Goal: Task Accomplishment & Management: Use online tool/utility

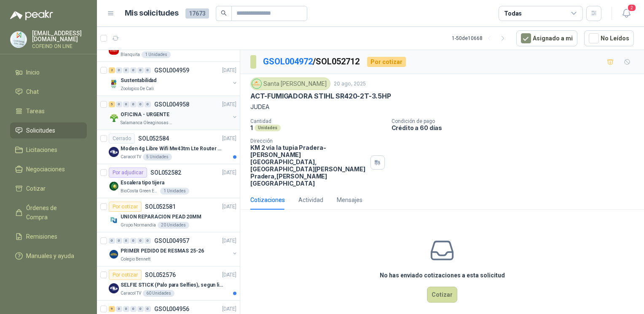
scroll to position [1081, 0]
click at [137, 85] on p "Zoologico De Cali" at bounding box center [136, 88] width 33 height 7
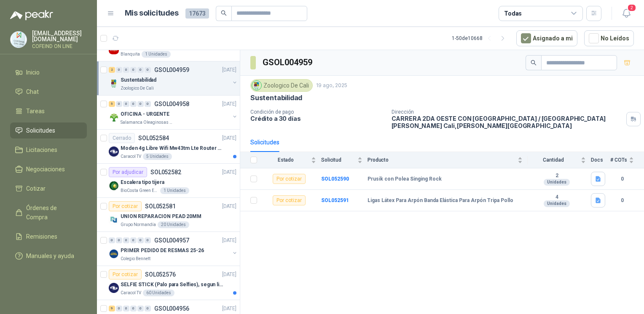
click at [410, 262] on div "GSOL004959 Zoologico De Cali 19 ago, 2025 Sustentabilidad Condición de pago Cré…" at bounding box center [442, 183] width 404 height 267
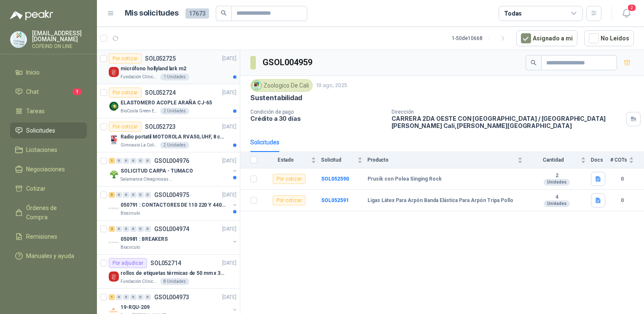
click at [130, 70] on p "micrófono hollyland lark m2" at bounding box center [153, 69] width 66 height 8
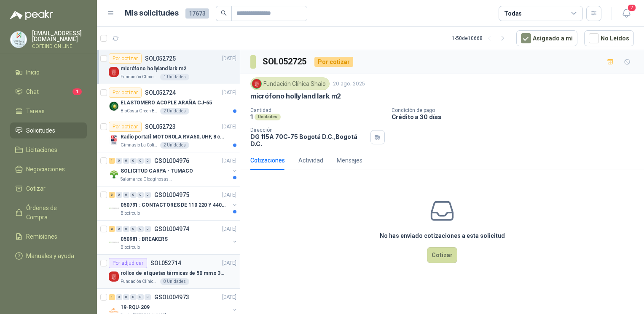
click at [180, 276] on p "rollos de etiquetas térmicas de 50 mm x 30 mm" at bounding box center [172, 274] width 105 height 8
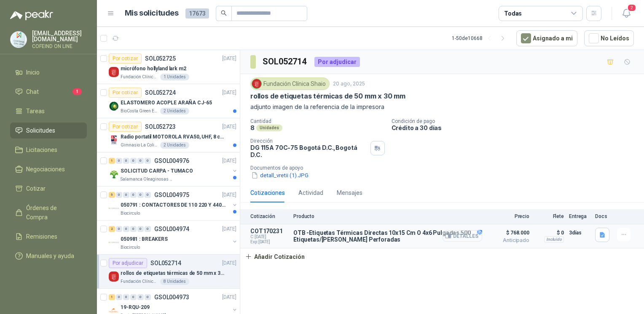
click at [462, 231] on button "Detalles" at bounding box center [462, 235] width 40 height 11
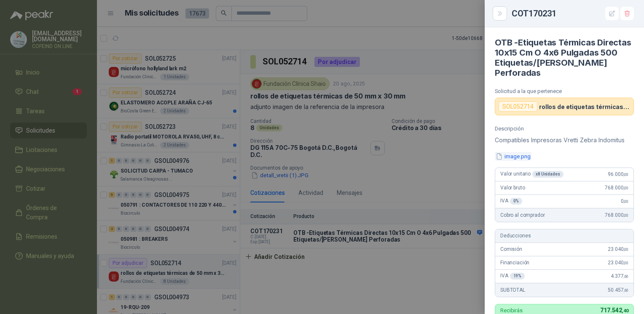
click at [519, 158] on button "image.png" at bounding box center [513, 156] width 37 height 9
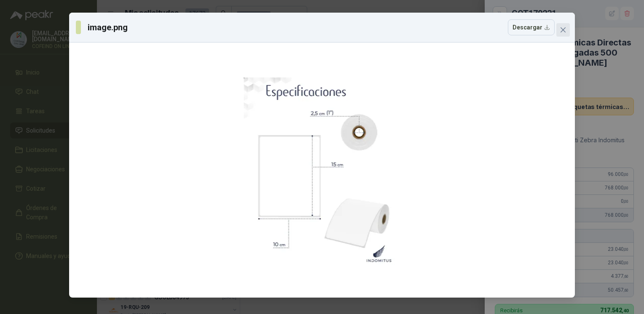
click at [565, 31] on icon "close" at bounding box center [562, 30] width 7 height 7
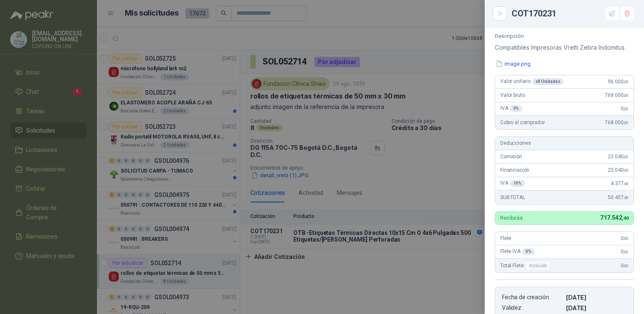
click at [424, 292] on div at bounding box center [322, 157] width 644 height 314
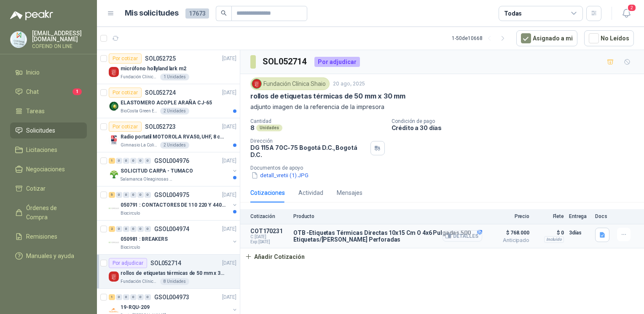
click at [465, 235] on button "Detalles" at bounding box center [462, 235] width 40 height 11
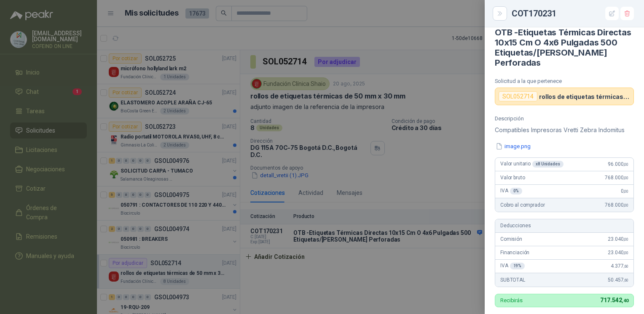
scroll to position [0, 0]
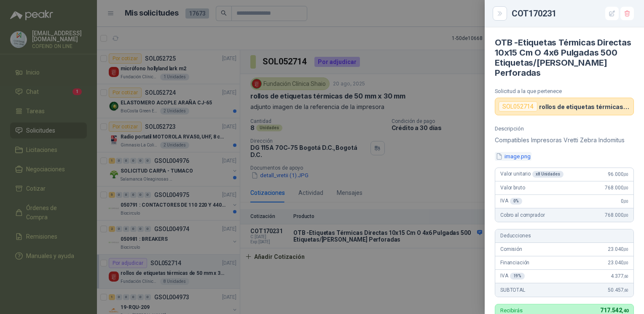
click at [517, 157] on button "image.png" at bounding box center [513, 156] width 37 height 9
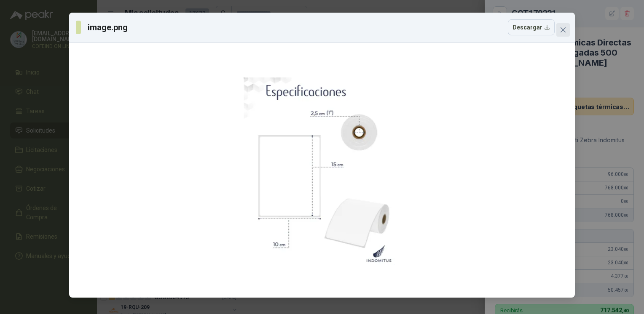
click at [559, 27] on span "Close" at bounding box center [562, 30] width 13 height 7
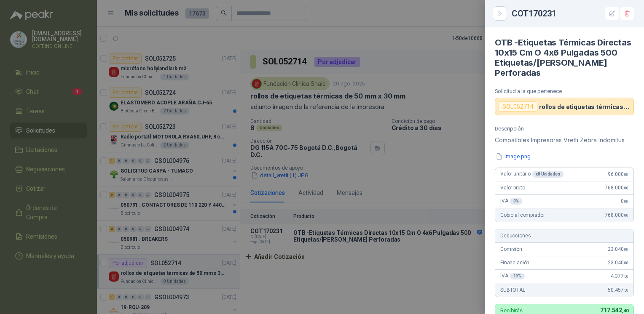
click at [426, 98] on div at bounding box center [322, 157] width 644 height 314
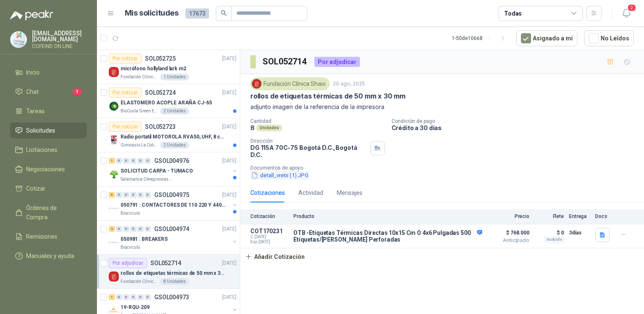
click at [298, 171] on button "detall_vretii (1).JPG" at bounding box center [279, 175] width 59 height 9
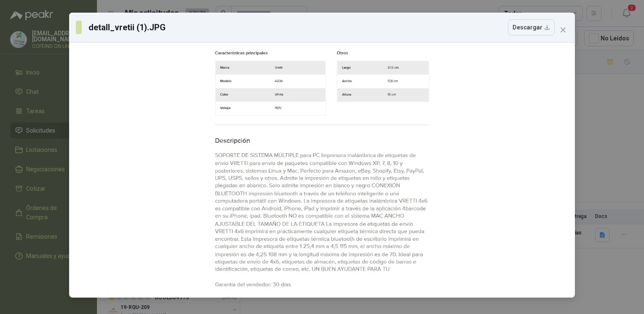
click at [610, 125] on div "detall_vretii (1).JPG Descargar" at bounding box center [322, 157] width 644 height 314
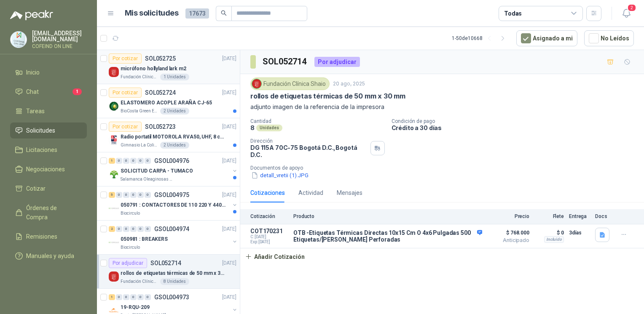
click at [202, 69] on div "micrófono hollyland lark m2" at bounding box center [178, 69] width 116 height 10
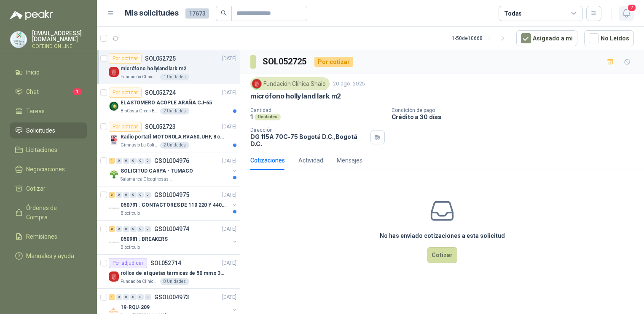
click at [626, 11] on icon "button" at bounding box center [626, 13] width 11 height 11
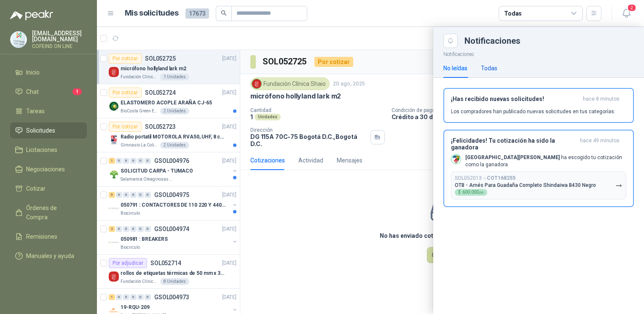
click at [495, 65] on div "Todas" at bounding box center [489, 68] width 16 height 9
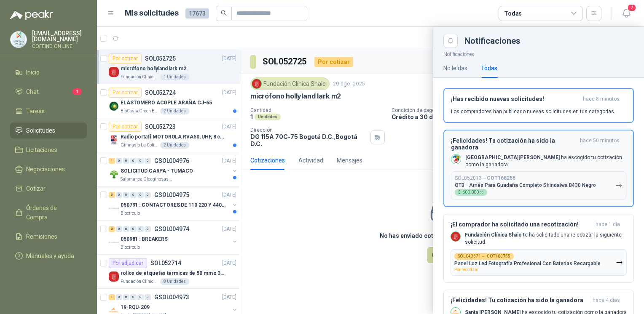
click at [490, 157] on b "[GEOGRAPHIC_DATA]" at bounding box center [512, 158] width 94 height 6
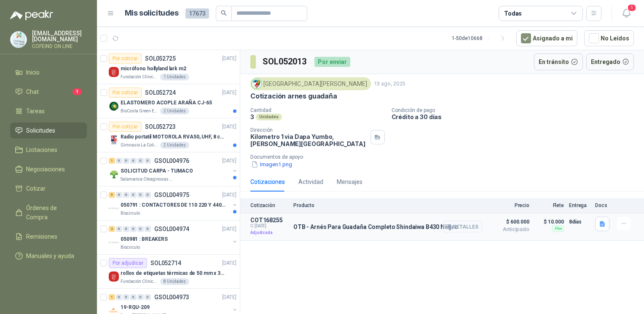
click at [463, 225] on button "Detalles" at bounding box center [462, 226] width 40 height 11
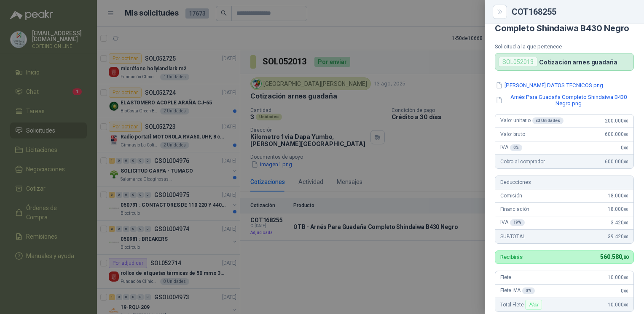
scroll to position [21, 0]
click at [551, 90] on button "ARNES DATOS TECNICOS.png" at bounding box center [549, 85] width 109 height 9
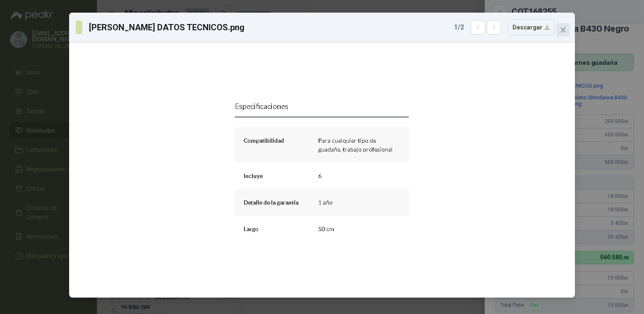
click at [563, 29] on icon "close" at bounding box center [562, 30] width 7 height 7
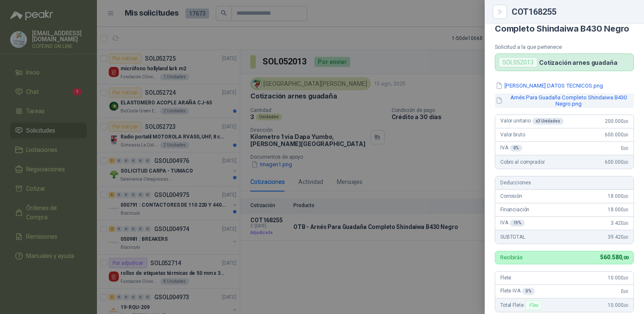
click at [560, 104] on button "Arnés Para Guadaña Completo Shindaiwa B430 Negro.png" at bounding box center [564, 101] width 139 height 14
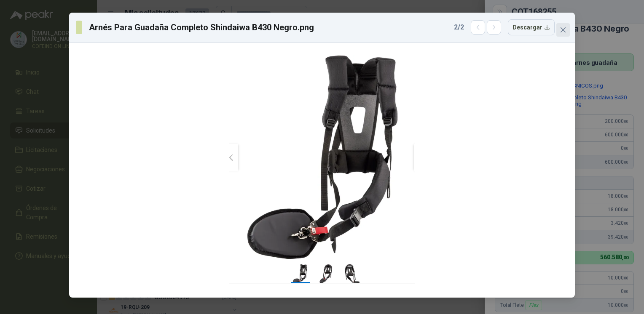
click at [564, 23] on button "Close" at bounding box center [562, 29] width 13 height 13
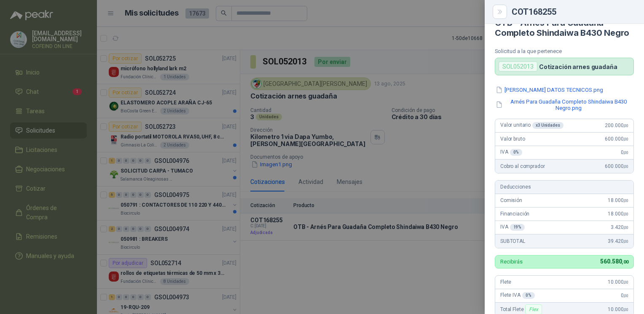
scroll to position [0, 0]
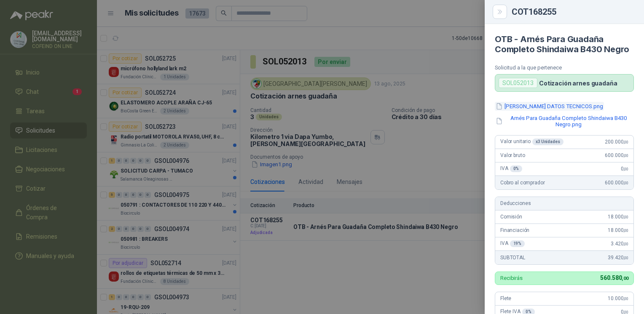
click at [552, 111] on button "ARNES DATOS TECNICOS.png" at bounding box center [549, 106] width 109 height 9
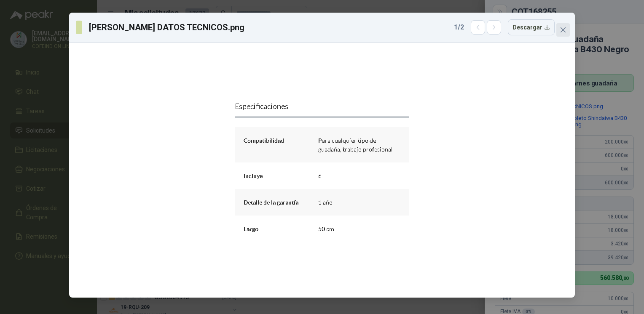
click at [565, 36] on button "Close" at bounding box center [562, 29] width 13 height 13
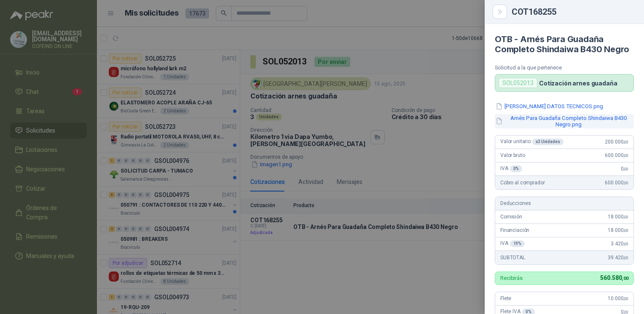
click at [547, 128] on button "Arnés Para Guadaña Completo Shindaiwa B430 Negro.png" at bounding box center [564, 121] width 139 height 14
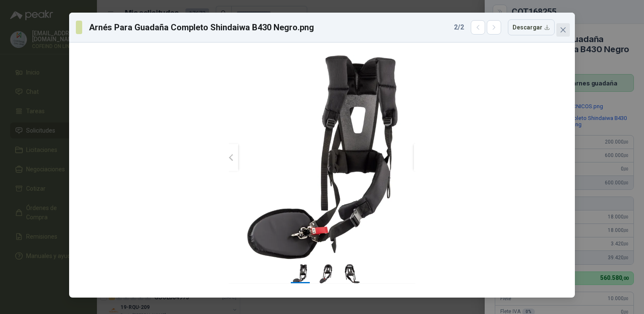
click at [562, 28] on icon "close" at bounding box center [562, 30] width 7 height 7
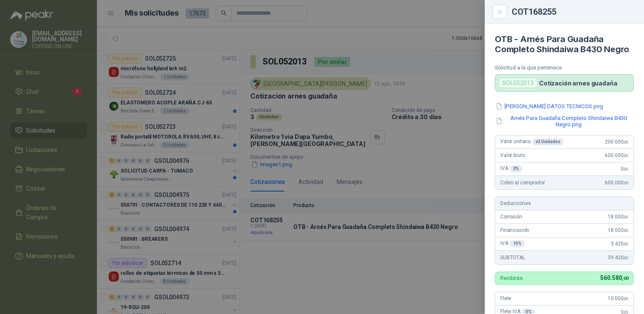
click at [417, 138] on div at bounding box center [322, 157] width 644 height 314
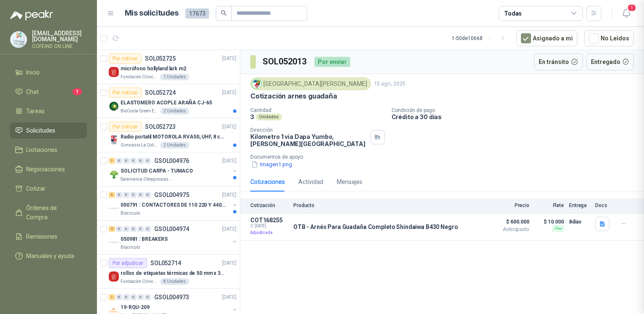
scroll to position [216, 0]
click at [138, 108] on p "BioCosta Green Energy S.A.S" at bounding box center [139, 111] width 38 height 7
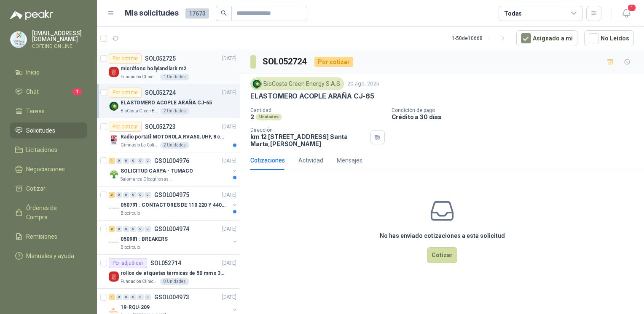
click at [135, 77] on p "Fundación Clínica Shaio" at bounding box center [139, 77] width 38 height 7
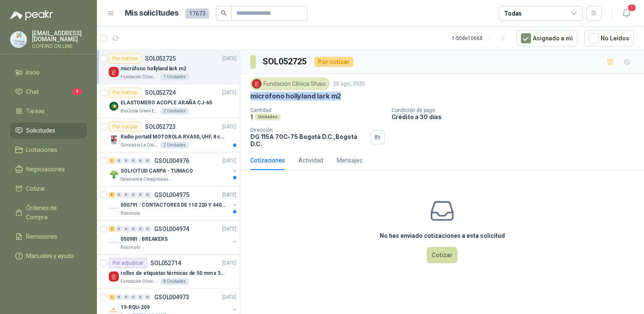
drag, startPoint x: 337, startPoint y: 98, endPoint x: 246, endPoint y: 100, distance: 90.6
click at [246, 100] on div "Fundación Clínica Shaio 20 ago, 2025 micrófono hollyland lark m2 Cantidad 1 Uni…" at bounding box center [442, 112] width 404 height 77
copy p "micrófono hollyland lark m2"
click at [449, 247] on button "Cotizar" at bounding box center [442, 255] width 30 height 16
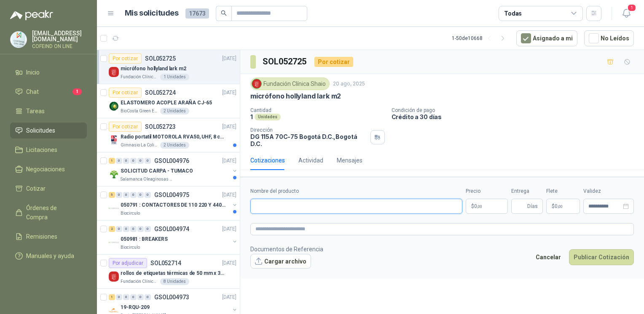
click at [354, 199] on input "Nombre del producto" at bounding box center [356, 206] width 212 height 15
paste input "**********"
type input "**********"
click at [263, 254] on button "Cargar archivo" at bounding box center [280, 261] width 61 height 15
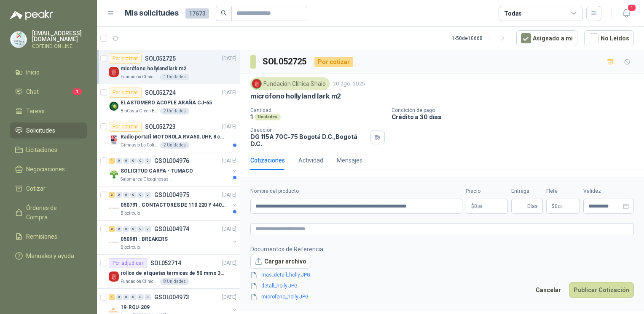
click at [485, 202] on body "osnaider564@gmail.com COFEIND ON LINE Inicio Chat 1 Tareas Solicitudes Licitaci…" at bounding box center [322, 157] width 644 height 314
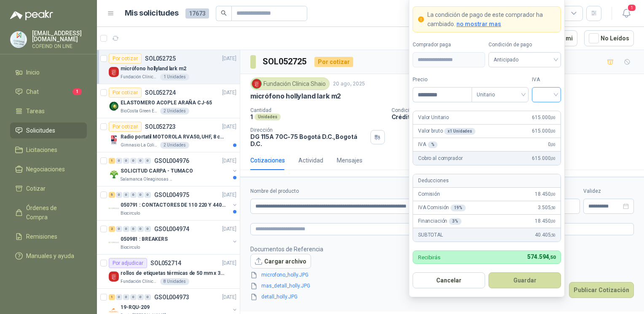
type input "*********"
click at [546, 98] on input "search" at bounding box center [546, 94] width 19 height 13
click at [541, 145] on div "0%" at bounding box center [546, 139] width 26 height 13
click at [534, 285] on button "Guardar" at bounding box center [524, 281] width 72 height 16
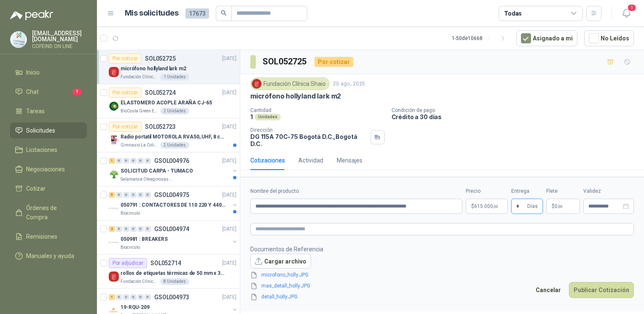
type input "*"
click at [593, 273] on footer "Documentos de Referencia Cargar archivo microfono_holly.JPG mas_detall_holly.JP…" at bounding box center [441, 273] width 383 height 57
click at [596, 282] on button "Publicar Cotización" at bounding box center [601, 290] width 65 height 16
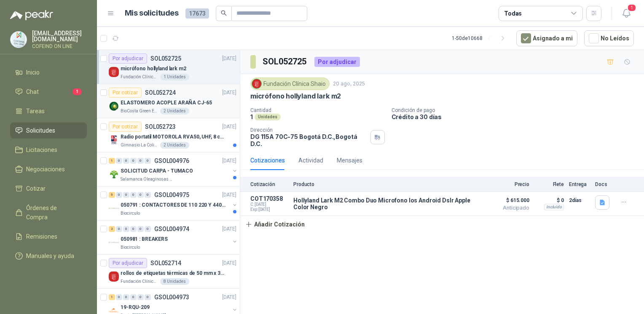
click at [195, 109] on div "BioCosta Green Energy S.A.S 2 Unidades" at bounding box center [178, 111] width 116 height 7
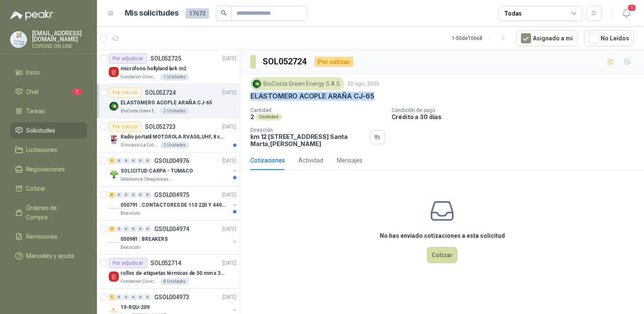
drag, startPoint x: 345, startPoint y: 95, endPoint x: 249, endPoint y: 96, distance: 95.2
click at [249, 96] on div "BioCosta Green Energy S.A.S 20 ago, 2025 ELASTOMERO ACOPLE ARAÑA CJ-65 Cantidad…" at bounding box center [442, 112] width 404 height 77
copy p "ELASTOMERO ACOPLE ARAÑA CJ-65"
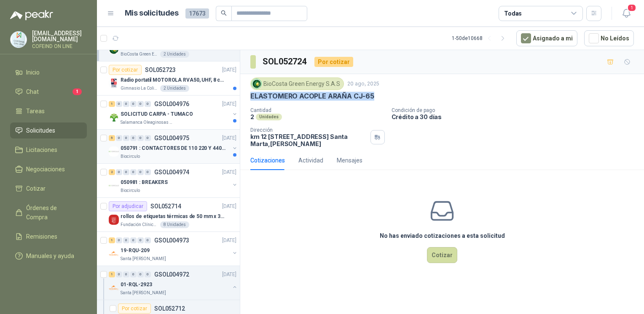
scroll to position [58, 0]
click at [147, 181] on p "050981 : BREAKERS" at bounding box center [143, 182] width 47 height 8
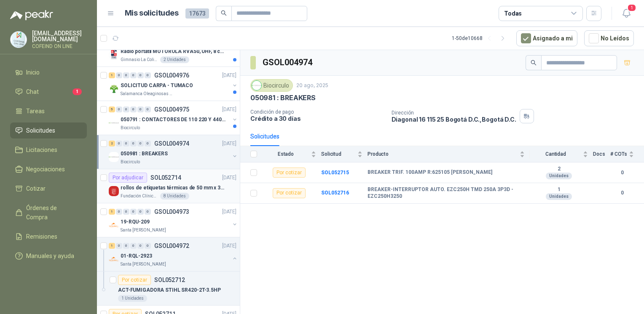
scroll to position [94, 0]
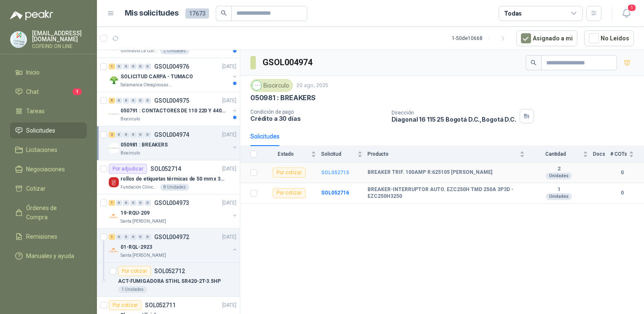
click at [328, 171] on b "SOL052715" at bounding box center [335, 173] width 28 height 6
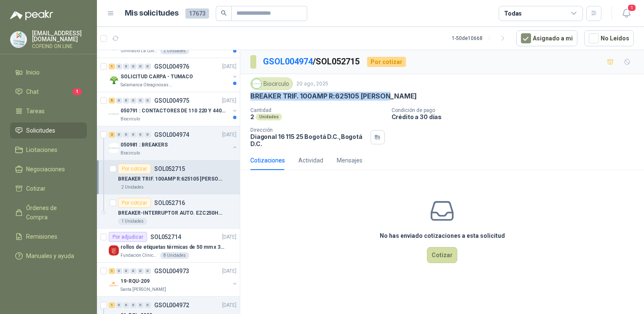
drag, startPoint x: 399, startPoint y: 96, endPoint x: 243, endPoint y: 96, distance: 156.3
click at [243, 96] on div "Biocirculo 20 ago, 2025 BREAKER TRIF. 100AMP R:625105 LEGRAND Cantidad 2 Unidad…" at bounding box center [442, 112] width 404 height 77
copy p "BREAKER TRIF. 100AMP R:625105 LEGRAND"
click at [171, 217] on div "BREAKER-INTERRUPTOR AUTO. EZC250H TMD 250A 3P3D -EZC250H3250" at bounding box center [177, 213] width 118 height 10
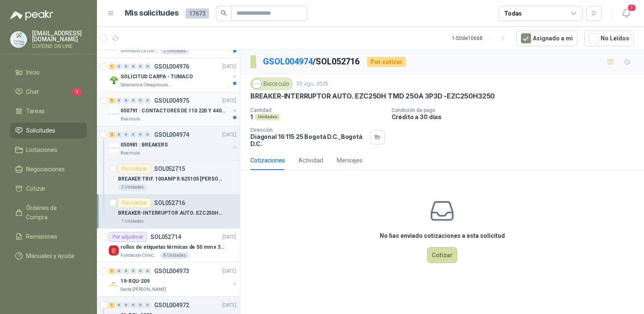
click at [152, 116] on div "Biocirculo" at bounding box center [174, 119] width 109 height 7
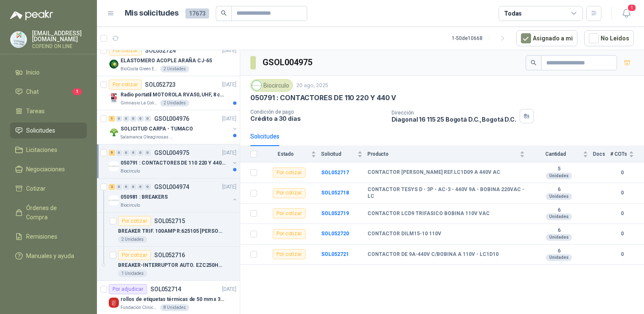
scroll to position [37, 0]
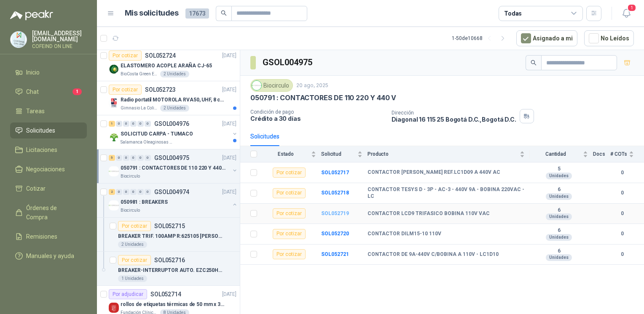
click at [332, 213] on b "SOL052719" at bounding box center [335, 214] width 28 height 6
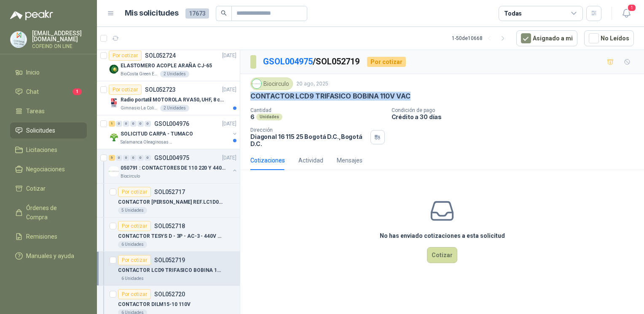
drag, startPoint x: 418, startPoint y: 94, endPoint x: 250, endPoint y: 101, distance: 168.7
click at [250, 101] on div "Biocirculo 20 ago, 2025 CONTACTOR LCD9 TRIFASICO BOBINA 110V VAC Cantidad 6 Uni…" at bounding box center [441, 113] width 383 height 70
copy p "CONTACTOR LCD9 TRIFASICO BOBINA 110V VAC"
click at [127, 132] on p "SOLICITUD CARPA - TUMACO" at bounding box center [156, 134] width 72 height 8
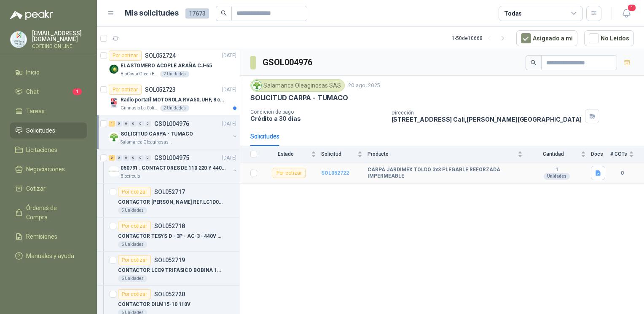
click at [327, 174] on b "SOL052722" at bounding box center [335, 173] width 28 height 6
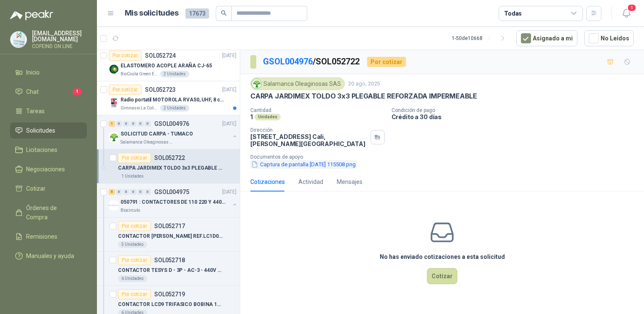
click at [327, 160] on button "Captura de pantalla 2025-08-20 115508.png" at bounding box center [303, 164] width 106 height 9
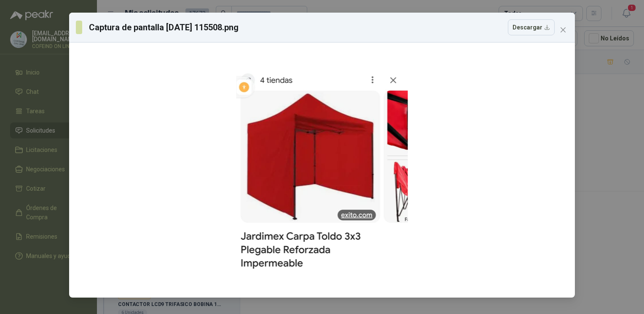
click at [607, 123] on div "Captura de pantalla 2025-08-20 115508.png Descargar" at bounding box center [322, 157] width 644 height 314
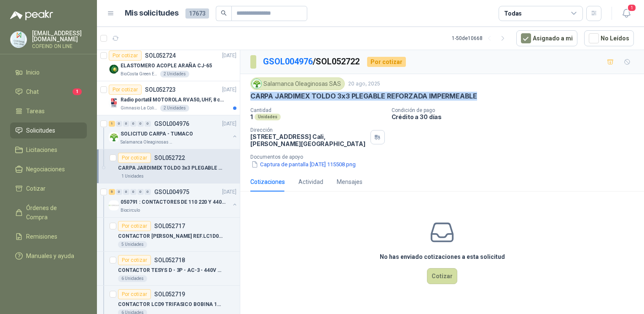
drag, startPoint x: 477, startPoint y: 94, endPoint x: 249, endPoint y: 97, distance: 227.5
click at [249, 97] on div "Salamanca Oleaginosas SAS 20 ago, 2025 CARPA JARDIMEX TOLDO 3x3 PLEGABLE REFORZ…" at bounding box center [442, 123] width 404 height 98
copy p "CARPA JARDIMEX TOLDO 3x3 PLEGABLE REFORZADA IMPERMEABLE"
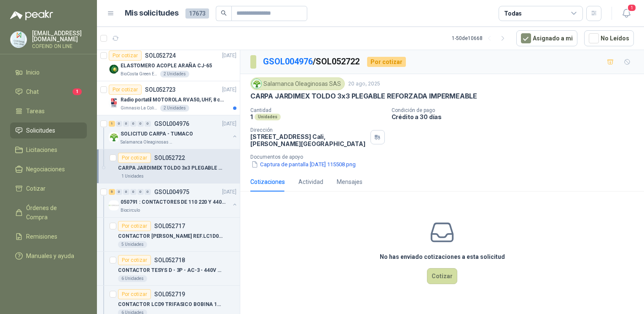
click at [281, 154] on p "Documentos de apoyo" at bounding box center [445, 157] width 390 height 6
click at [283, 162] on button "Captura de pantalla 2025-08-20 115508.png" at bounding box center [303, 164] width 106 height 9
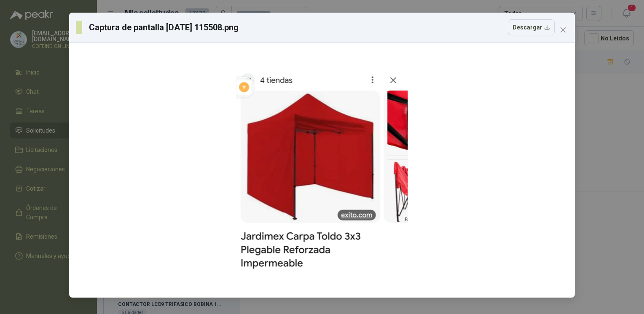
click at [597, 206] on div "Captura de pantalla 2025-08-20 115508.png Descargar" at bounding box center [322, 157] width 644 height 314
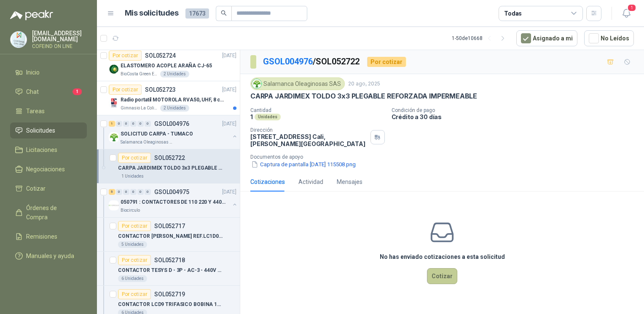
click at [439, 272] on button "Cotizar" at bounding box center [442, 276] width 30 height 16
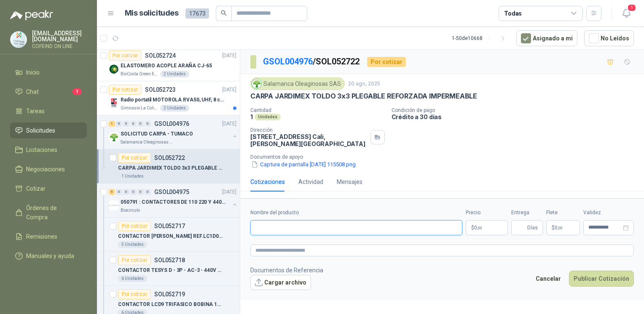
click at [279, 222] on input "Nombre del producto" at bounding box center [356, 227] width 212 height 15
paste input "**********"
type input "**********"
click at [277, 281] on button "Cargar archivo" at bounding box center [280, 282] width 61 height 15
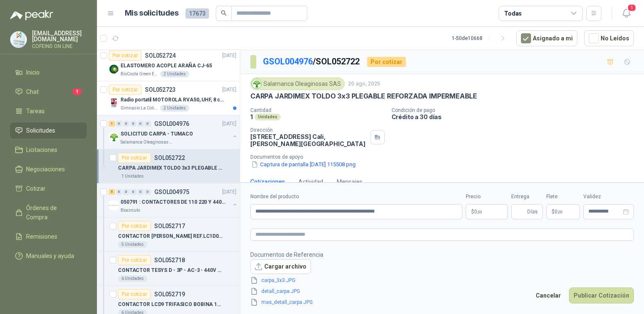
click at [492, 213] on body "osnaider564@gmail.com COFEIND ON LINE Inicio Chat 1 Tareas Solicitudes Licitaci…" at bounding box center [322, 157] width 644 height 314
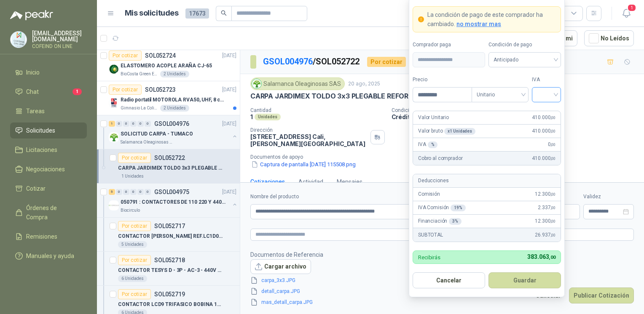
click at [557, 90] on div at bounding box center [546, 94] width 29 height 15
type input "*********"
click at [543, 137] on div "0%" at bounding box center [546, 139] width 16 height 9
click at [515, 289] on form "**********" at bounding box center [487, 147] width 156 height 300
click at [514, 286] on button "Guardar" at bounding box center [524, 281] width 72 height 16
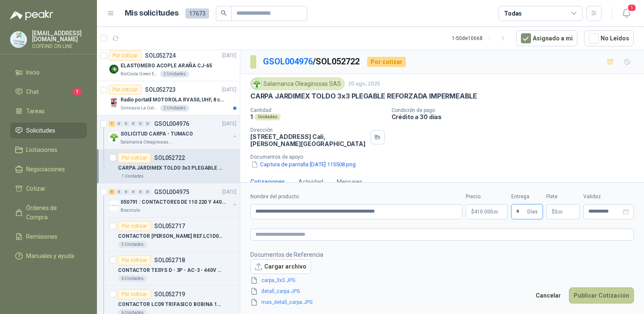
type input "*"
click at [613, 292] on button "Publicar Cotización" at bounding box center [601, 296] width 65 height 16
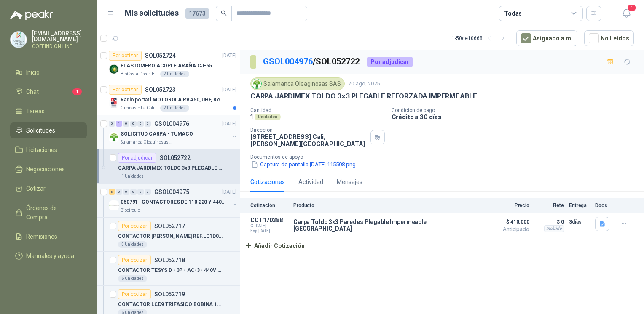
click at [227, 129] on div "SOLICITUD CARPA - TUMACO Salamanca Oleaginosas SAS" at bounding box center [173, 137] width 129 height 17
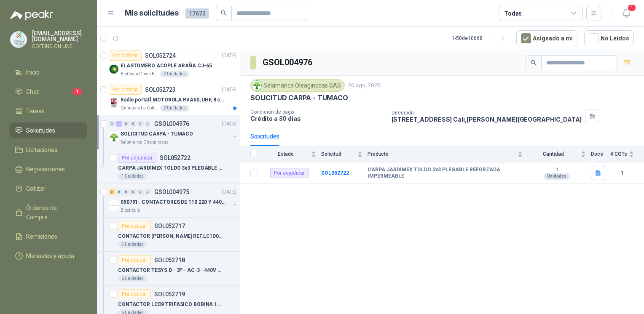
click at [231, 137] on button "button" at bounding box center [234, 136] width 7 height 7
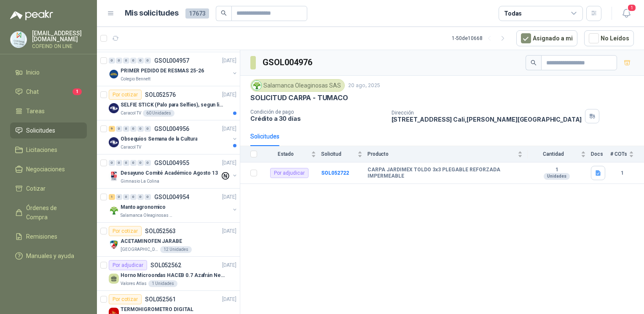
scroll to position [1541, 0]
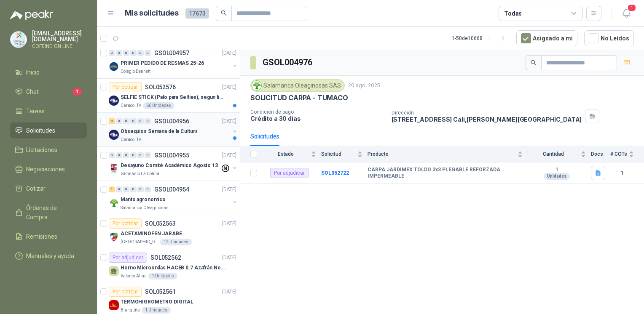
click at [202, 139] on div "9 0 0 0 0 0 GSOL004956 19/08/25 Obsequios Semana de la Cultura Caracol TV" at bounding box center [168, 130] width 143 height 34
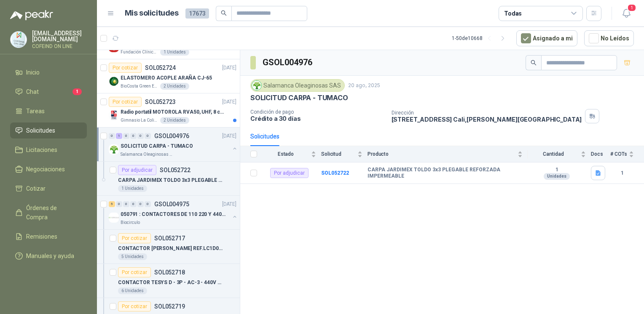
scroll to position [0, 0]
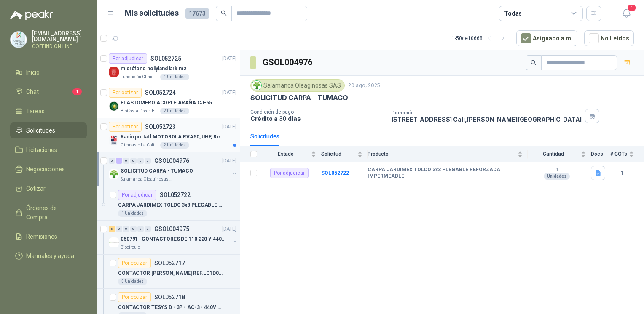
click at [174, 140] on p "Radio portatil MOTOROLA RVA50, UHF, 8 canales, 500MW" at bounding box center [172, 137] width 105 height 8
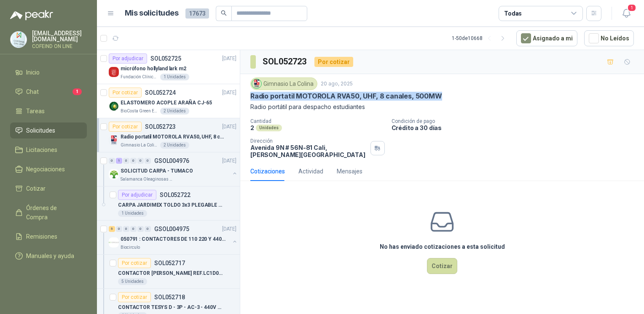
drag, startPoint x: 438, startPoint y: 94, endPoint x: 251, endPoint y: 97, distance: 186.7
click at [251, 97] on div "Radio portatil MOTOROLA RVA50, UHF, 8 canales, 500MW" at bounding box center [441, 96] width 383 height 9
copy p "Radio portatil MOTOROLA RVA50, UHF, 8 canales, 500MW"
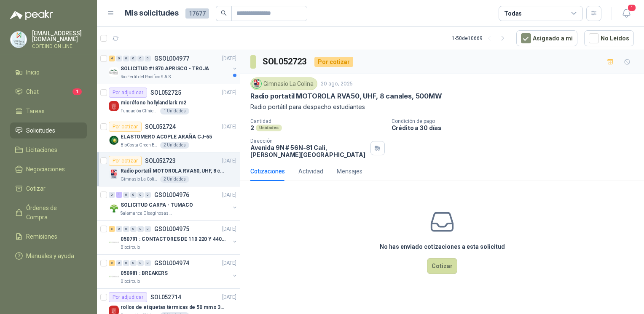
click at [142, 72] on p "SOLICITUD #1870 APRISCO - TROJA" at bounding box center [164, 69] width 88 height 8
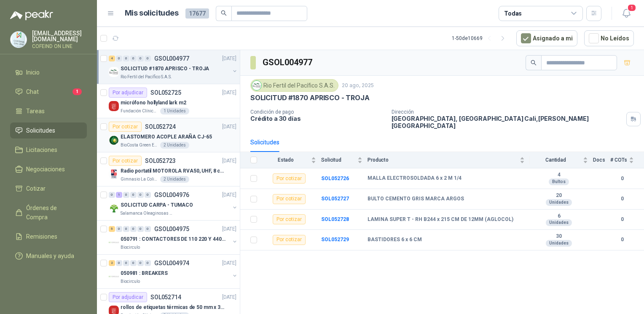
click at [142, 140] on p "ELASTOMERO ACOPLE ARAÑA CJ-65" at bounding box center [165, 137] width 91 height 8
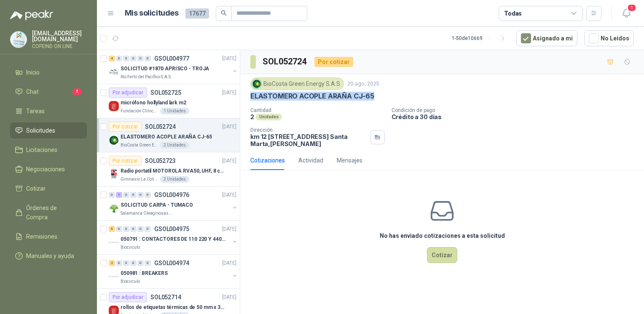
drag, startPoint x: 377, startPoint y: 99, endPoint x: 250, endPoint y: 99, distance: 127.7
click at [250, 99] on div "ELASTOMERO ACOPLE ARAÑA CJ-65" at bounding box center [441, 96] width 383 height 9
copy p "ELASTOMERO ACOPLE ARAÑA CJ-65"
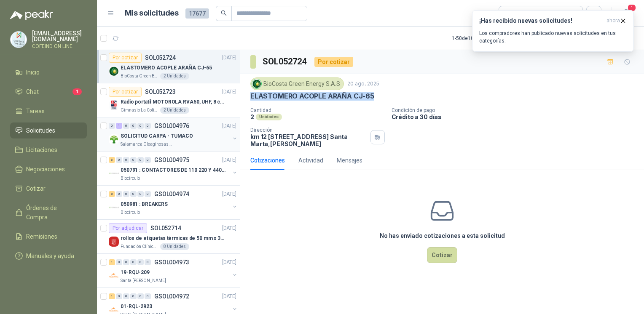
scroll to position [78, 0]
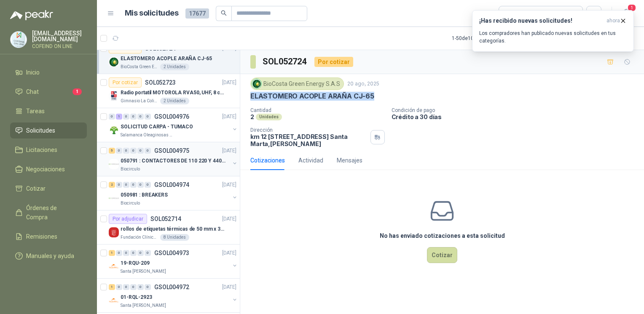
click at [178, 160] on p "050791 : CONTACTORES DE 110 220 Y 440 V" at bounding box center [172, 161] width 105 height 8
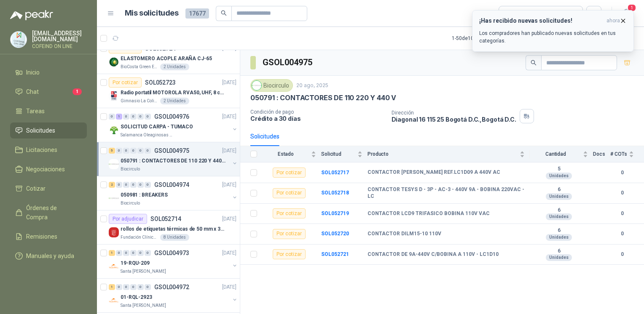
click at [632, 11] on button "¡Has recibido nuevas solicitudes! ahora Los compradores han publicado nuevas so…" at bounding box center [553, 31] width 162 height 42
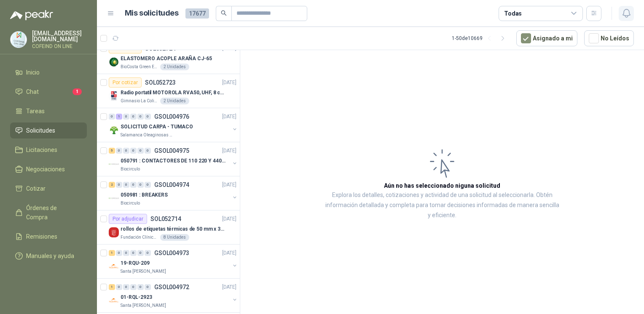
click at [626, 11] on icon "button" at bounding box center [626, 13] width 11 height 11
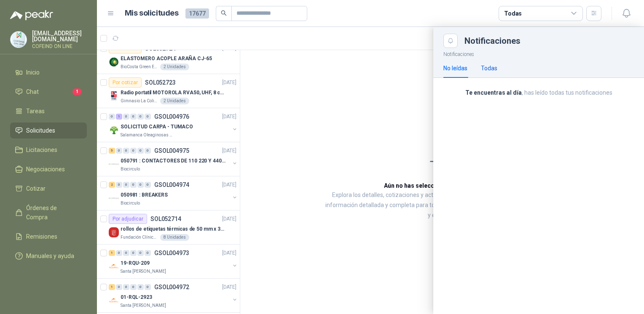
click at [489, 64] on div "Todas" at bounding box center [489, 68] width 16 height 9
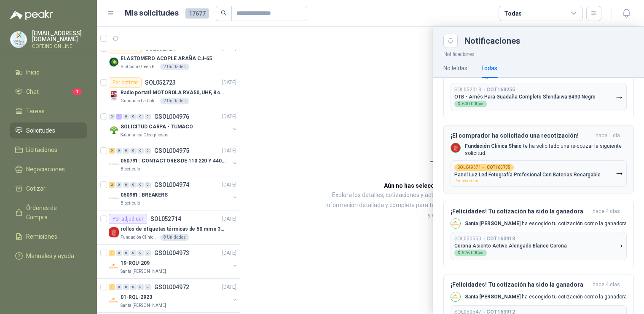
scroll to position [82, 0]
click at [494, 171] on p "Panel Luz Led Fotografía Profesional Con Baterias Recargable" at bounding box center [527, 174] width 146 height 6
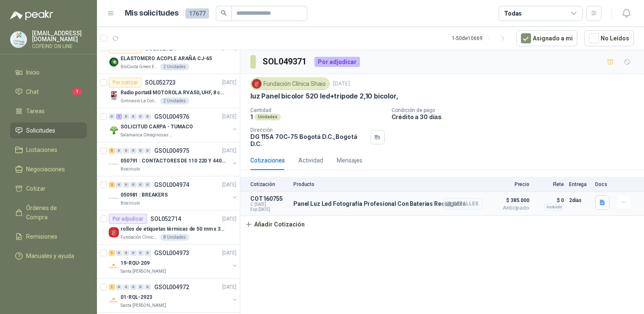
click at [466, 200] on button "Detalles" at bounding box center [462, 203] width 40 height 11
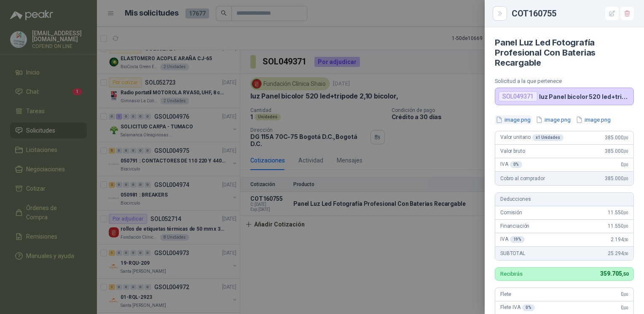
click at [511, 120] on button "image.png" at bounding box center [513, 119] width 37 height 9
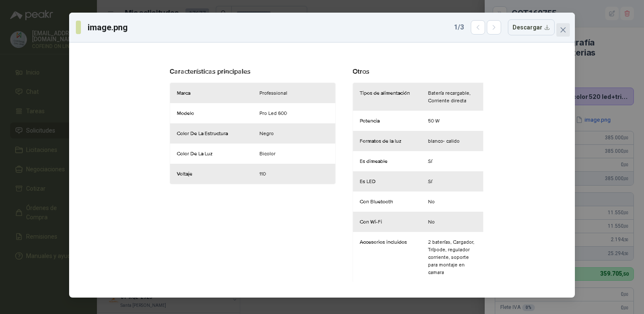
click at [560, 30] on icon "close" at bounding box center [562, 30] width 7 height 7
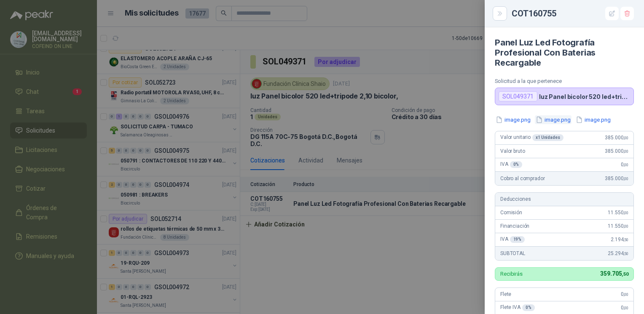
click at [551, 115] on button "image.png" at bounding box center [553, 119] width 37 height 9
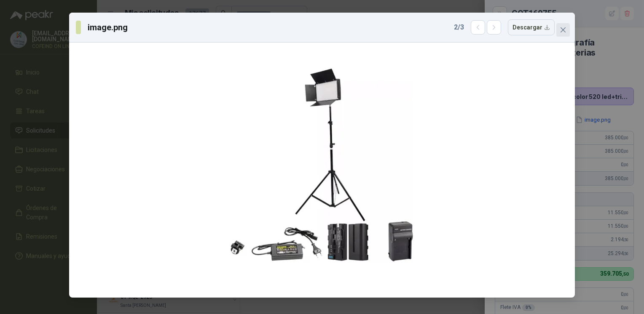
click at [566, 29] on icon "close" at bounding box center [562, 30] width 7 height 7
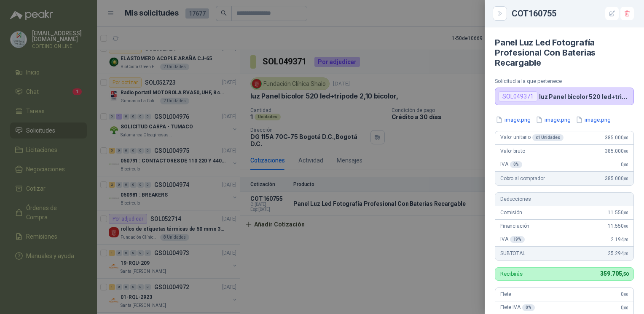
click at [420, 267] on div at bounding box center [322, 157] width 644 height 314
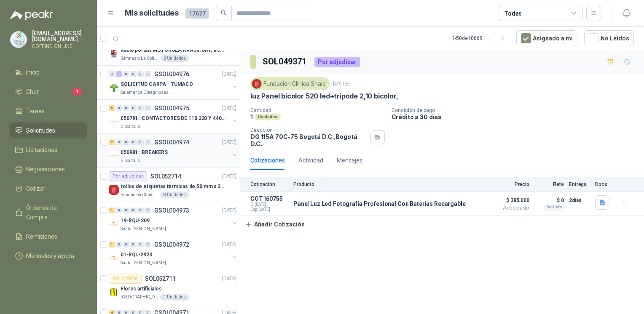
scroll to position [175, 0]
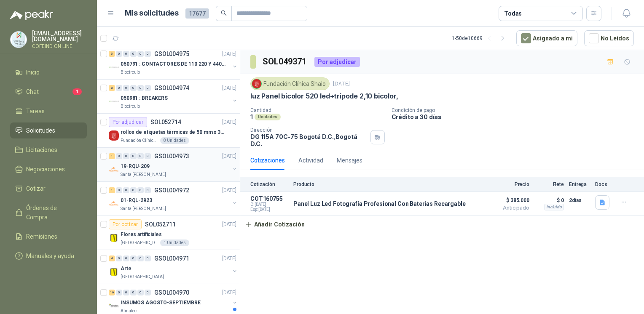
click at [145, 166] on p "19-RQU-209" at bounding box center [134, 167] width 29 height 8
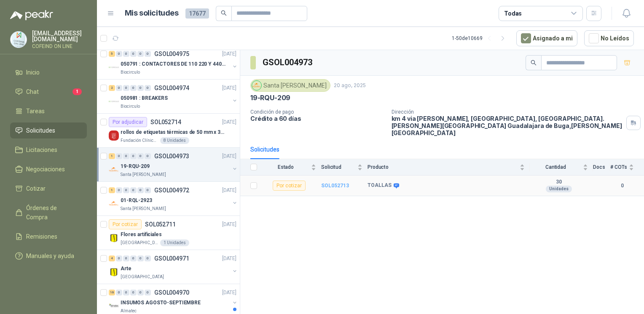
click at [335, 183] on b "SOL052713" at bounding box center [335, 186] width 28 height 6
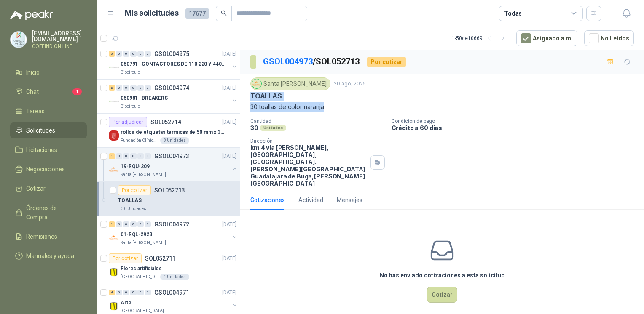
drag, startPoint x: 321, startPoint y: 104, endPoint x: 246, endPoint y: 94, distance: 75.6
click at [246, 94] on div "Santa Anita Napoles 20 ago, 2025 TOALLAS 30 toallas de color naranja Cantidad 3…" at bounding box center [442, 132] width 404 height 116
copy div "TOALLAS 30 toallas de color naranja"
click at [152, 233] on div "01-RQL-2923" at bounding box center [174, 235] width 109 height 10
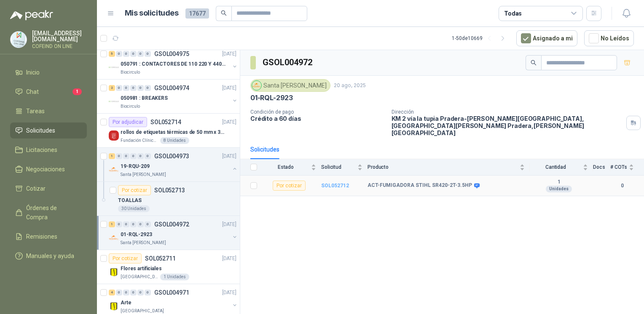
click at [329, 183] on b "SOL052712" at bounding box center [335, 186] width 28 height 6
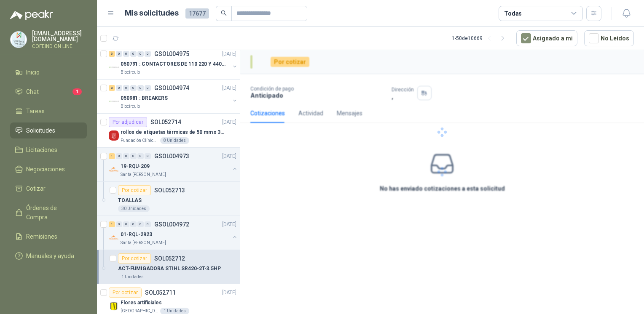
click at [330, 175] on div at bounding box center [442, 132] width 404 height 164
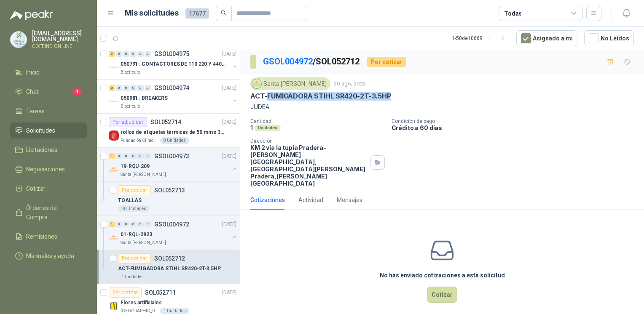
drag, startPoint x: 365, startPoint y: 91, endPoint x: 267, endPoint y: 97, distance: 98.4
click at [267, 97] on div "ACT-FUMIGADORA STIHL SR420-2T-3.5HP" at bounding box center [441, 96] width 383 height 9
copy p "FUMIGADORA STIHL SR420-2T-3.5HP"
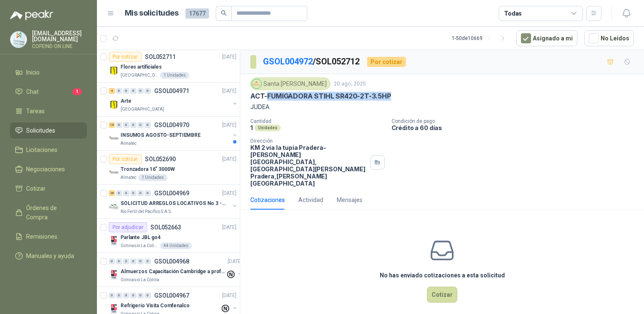
scroll to position [430, 0]
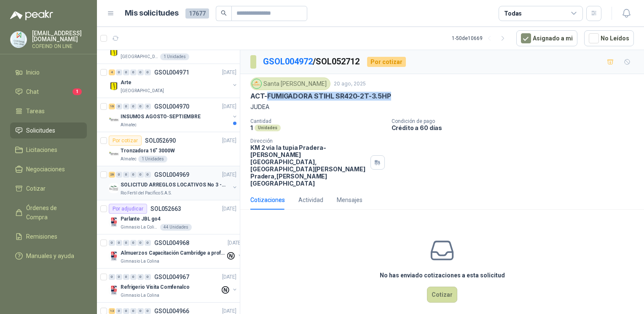
click at [151, 180] on div "SOLICITUD ARREGLOS LOCATIVOS No 3 - PICHINDE" at bounding box center [174, 185] width 109 height 10
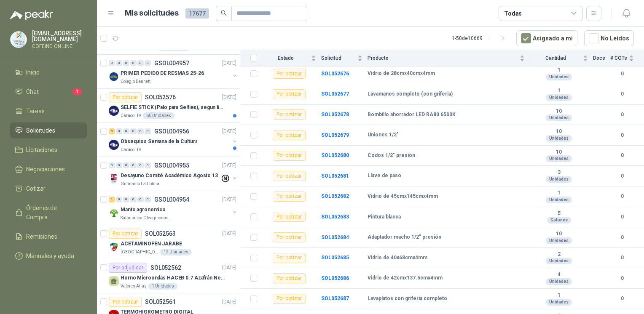
scroll to position [1328, 0]
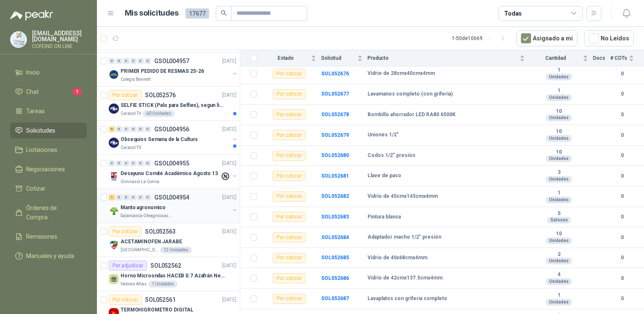
click at [189, 213] on div "Salamanca Oleaginosas SAS" at bounding box center [174, 216] width 109 height 7
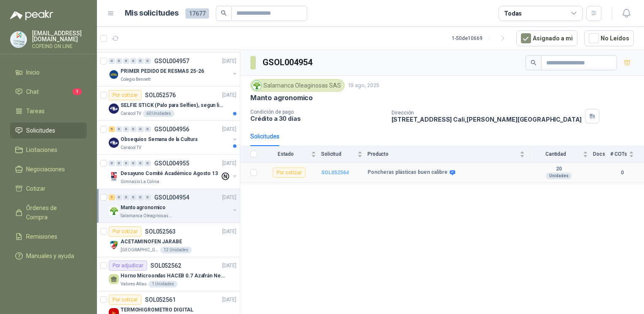
click at [335, 170] on b "SOL052564" at bounding box center [335, 173] width 28 height 6
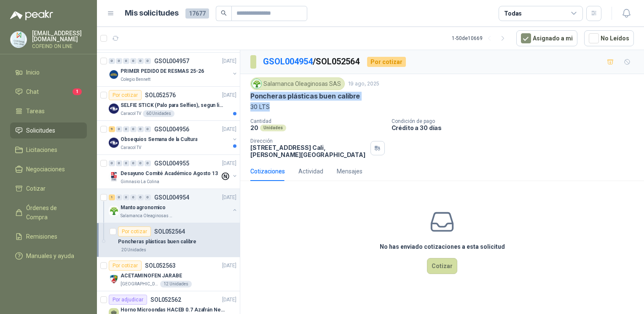
drag, startPoint x: 273, startPoint y: 104, endPoint x: 248, endPoint y: 97, distance: 26.4
click at [248, 97] on div "Salamanca Oleaginosas SAS 19 ago, 2025 Poncheras plásticas buen calibre 30 LTS …" at bounding box center [442, 118] width 404 height 88
copy div "Poncheras plásticas buen calibre 30 LTS"
click at [443, 263] on button "Cotizar" at bounding box center [442, 266] width 30 height 16
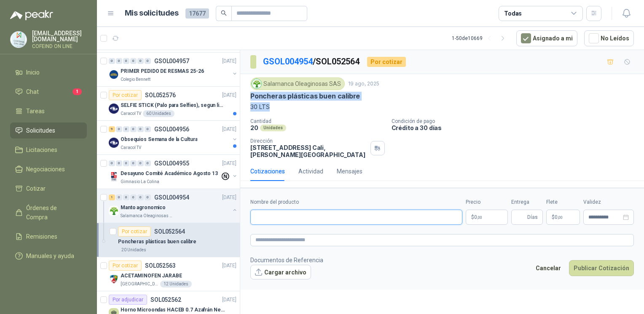
click at [384, 214] on input "Nombre del producto" at bounding box center [356, 217] width 212 height 15
paste input "**********"
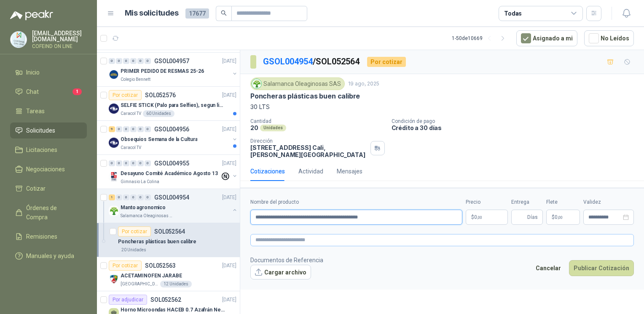
type input "**********"
click at [369, 234] on textarea at bounding box center [441, 240] width 383 height 12
type textarea "*"
type textarea "**"
type textarea "***"
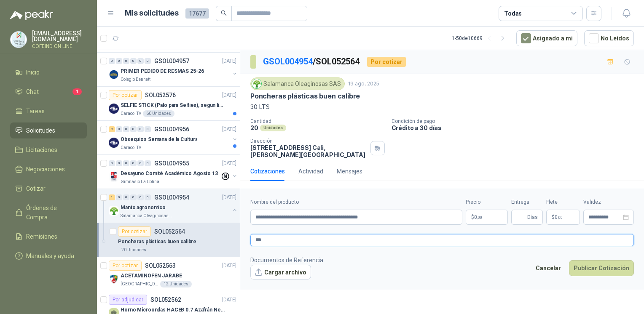
type textarea "****"
type textarea "*****"
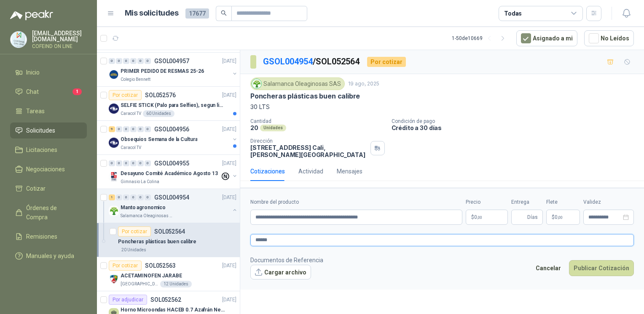
type textarea "*******"
type textarea "********"
type textarea "*********"
type textarea "**********"
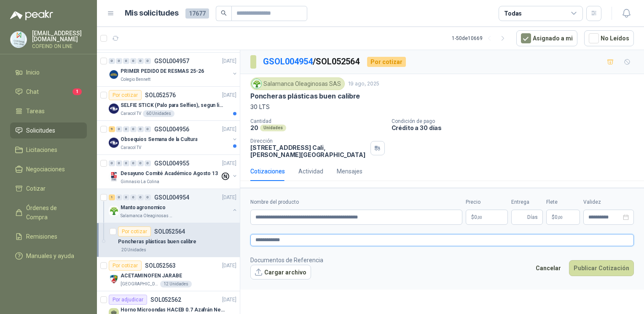
type textarea "**********"
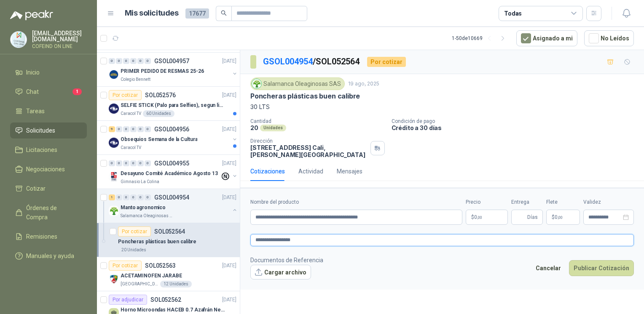
type textarea "**********"
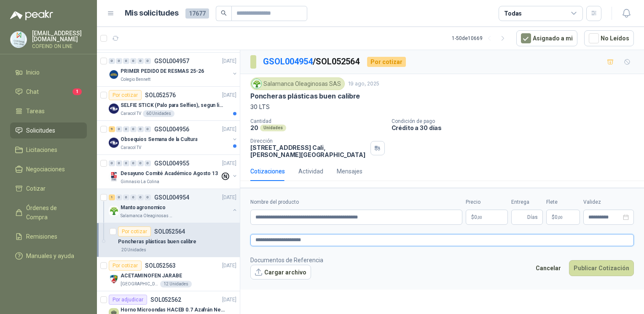
type textarea "**********"
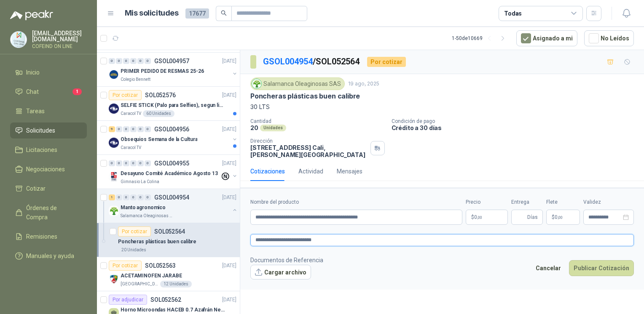
type textarea "**********"
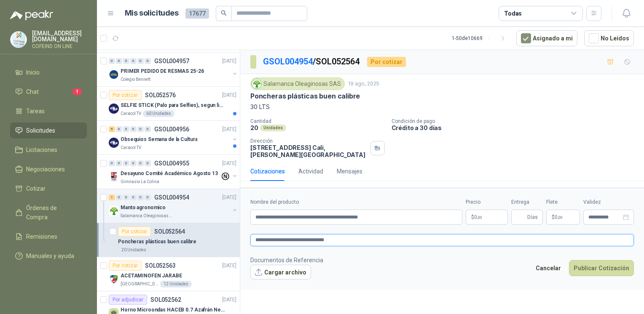
type textarea "**********"
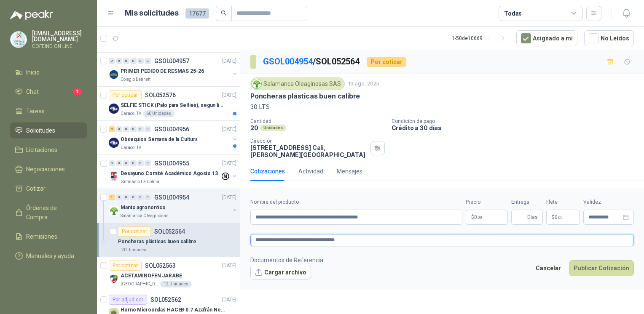
type textarea "**********"
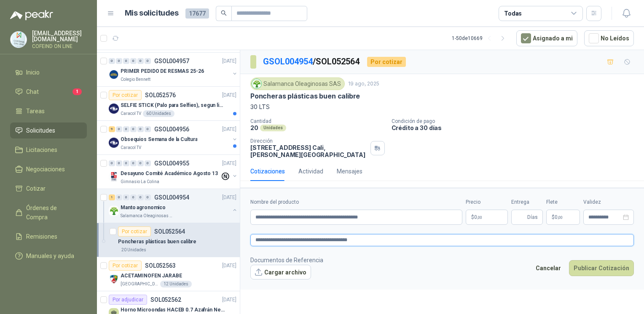
type textarea "**********"
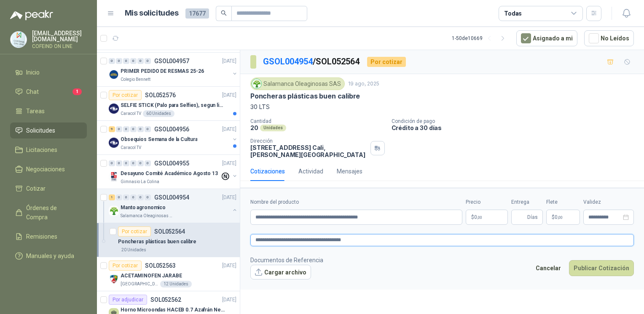
type textarea "**********"
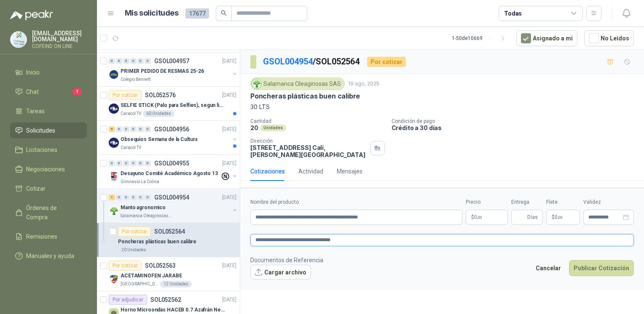
type textarea "**********"
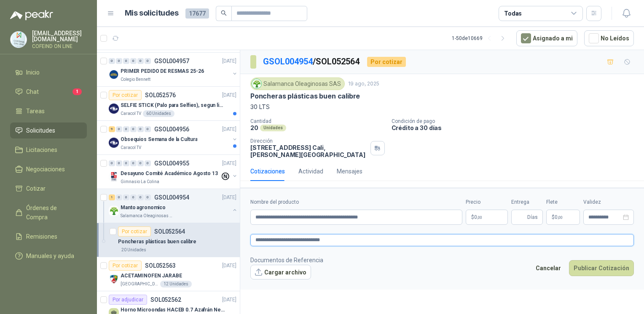
type textarea "**********"
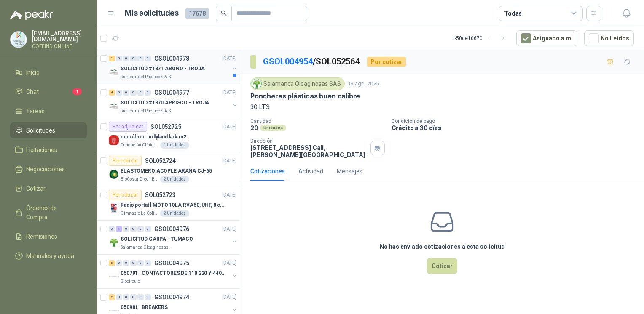
click at [186, 65] on p "SOLICITUD #1871 ABONO - TROJA" at bounding box center [162, 69] width 84 height 8
